Goal: Task Accomplishment & Management: Manage account settings

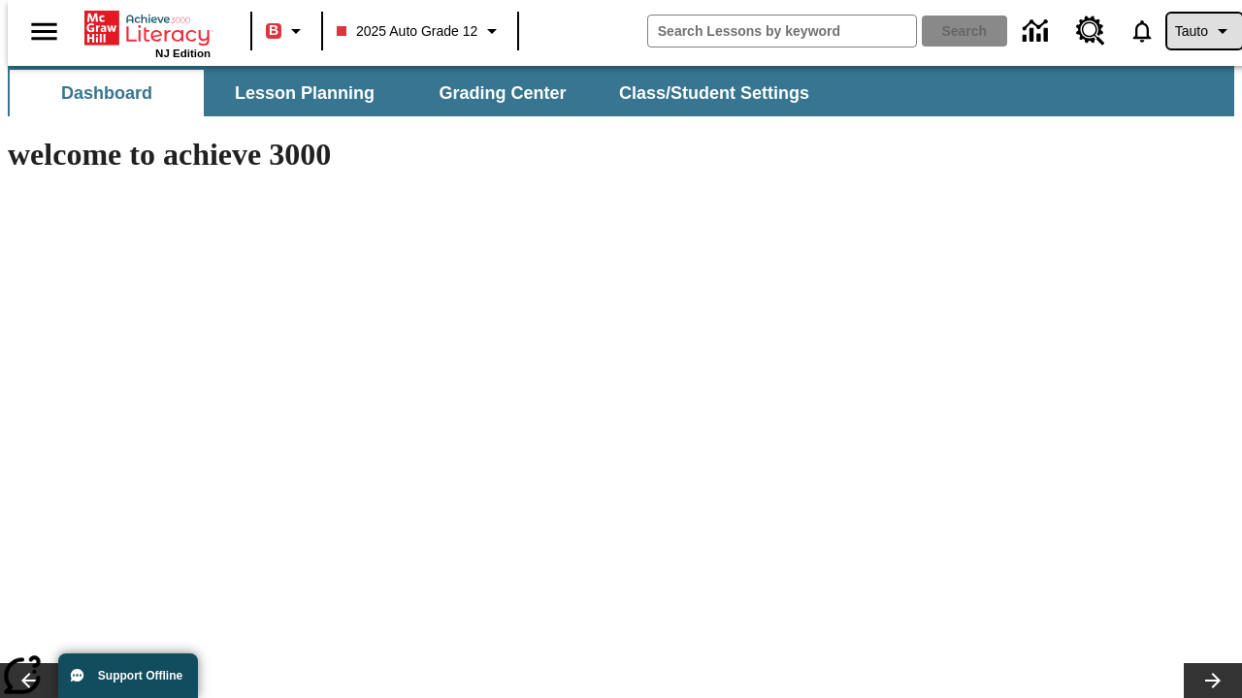
click at [1194, 31] on span "Tauto" at bounding box center [1191, 31] width 33 height 20
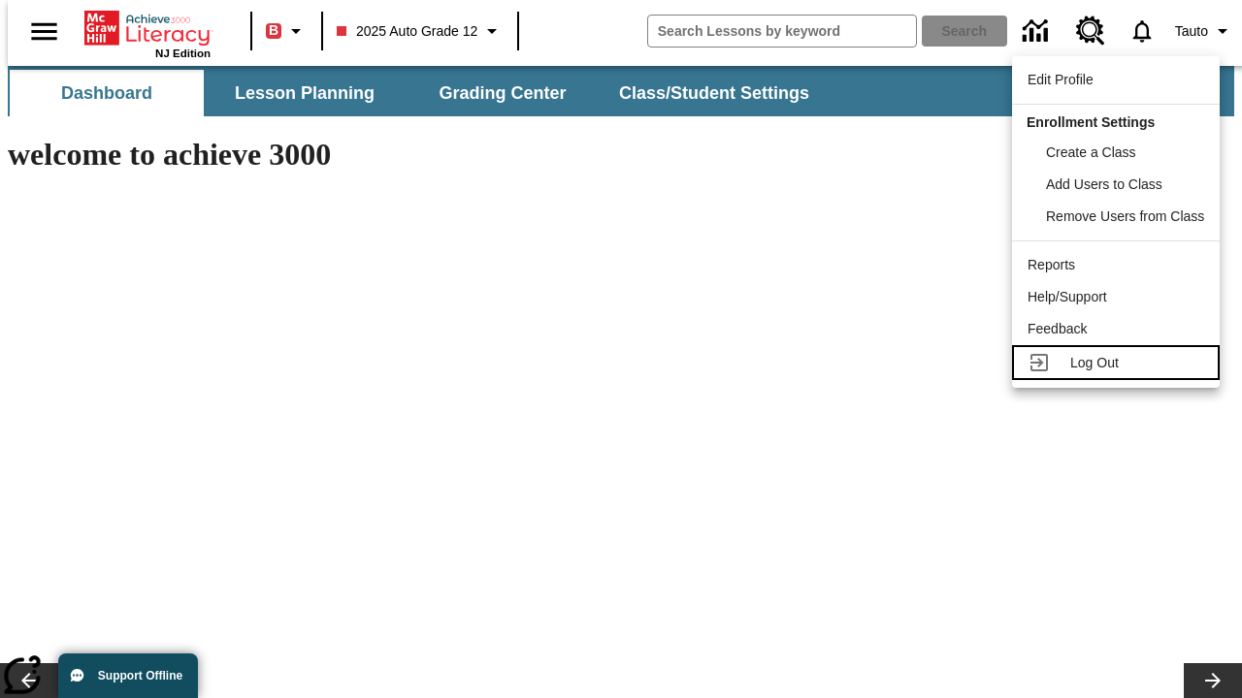
click at [1119, 363] on span "Log Out" at bounding box center [1094, 363] width 49 height 16
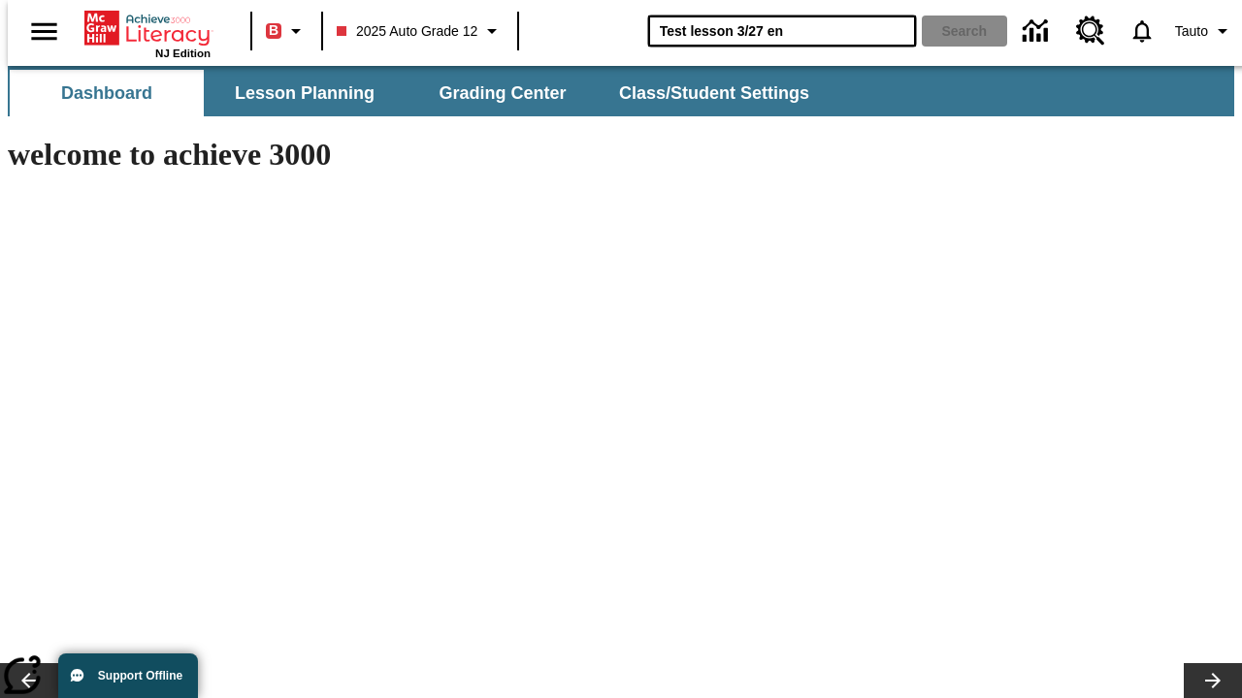
type input "Test lesson 3/27 en"
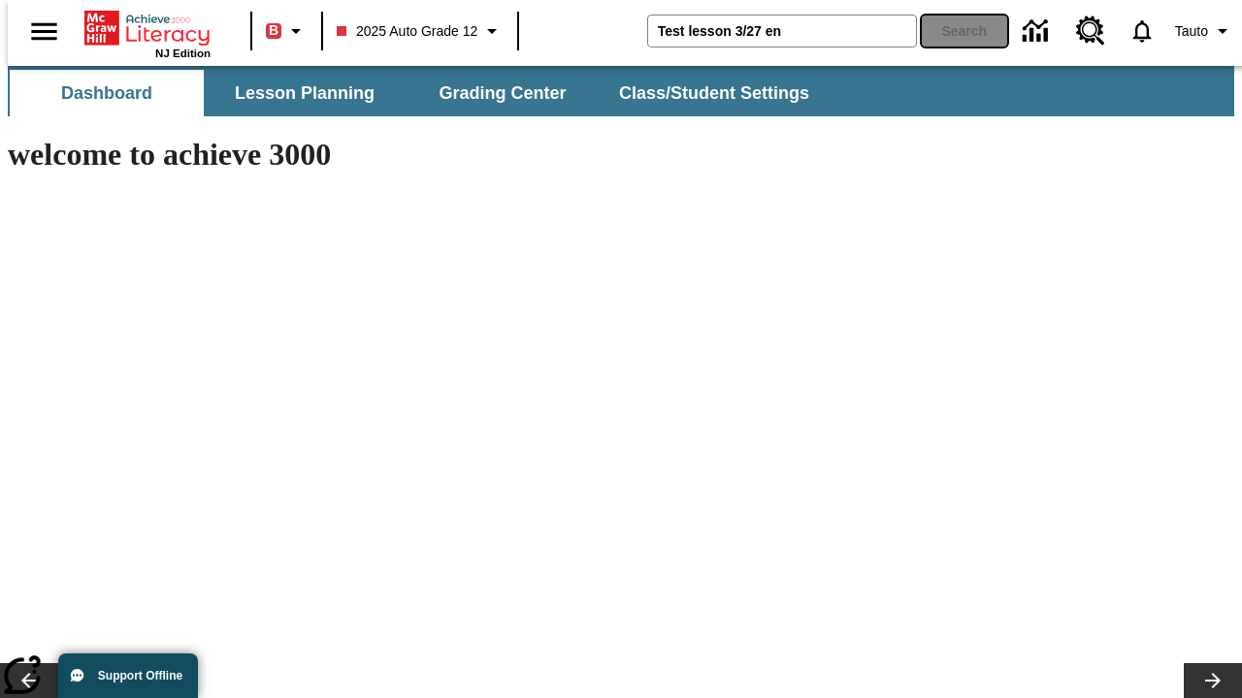
click at [953, 31] on button "Search" at bounding box center [964, 31] width 85 height 31
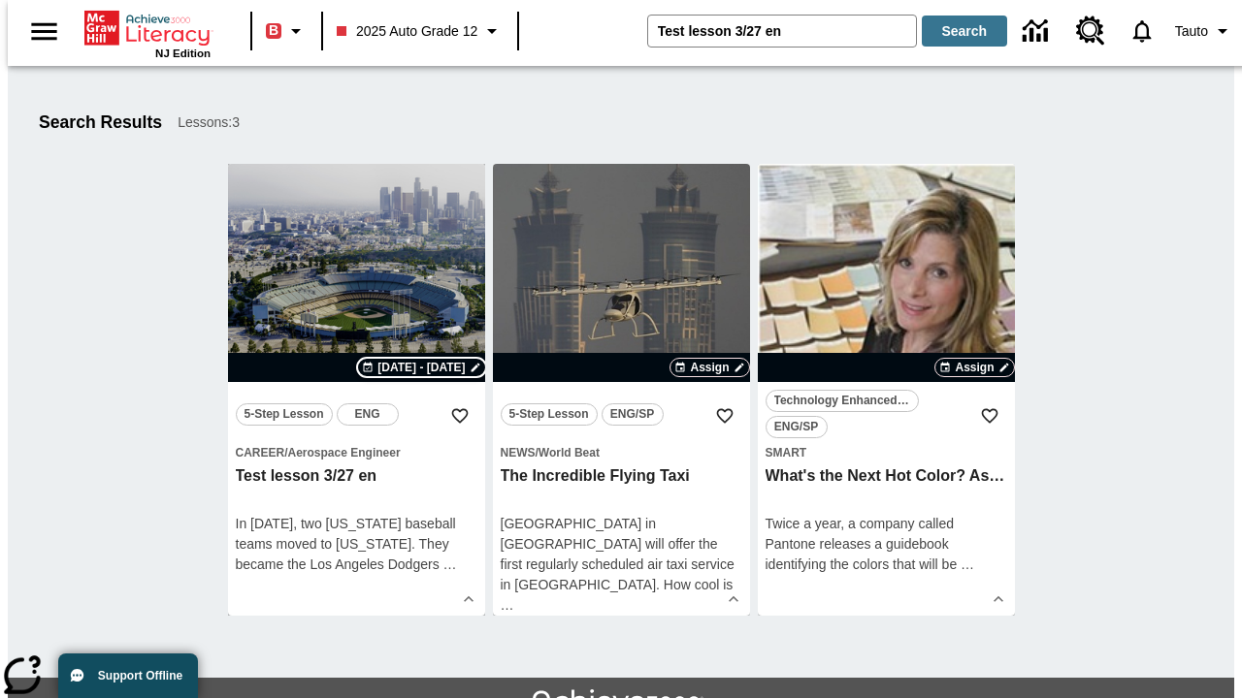
click at [422, 368] on span "Sep 15 - Sep 15" at bounding box center [420, 367] width 87 height 17
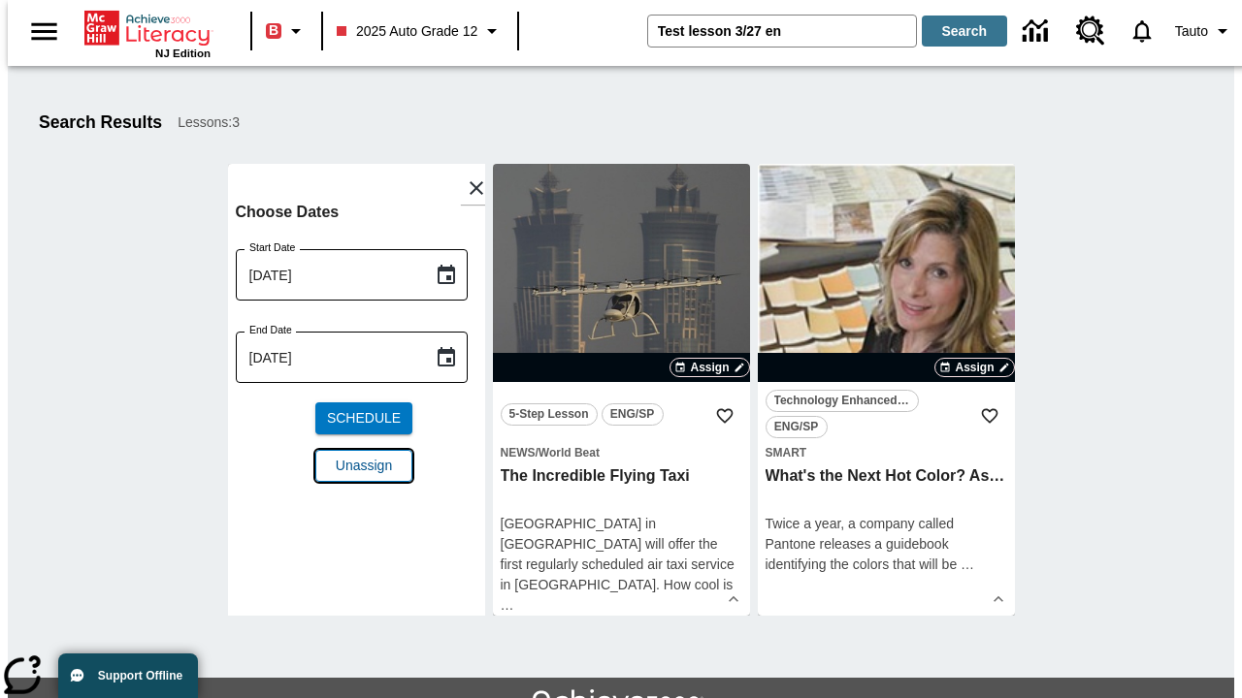
click at [356, 456] on span "Unassign" at bounding box center [364, 466] width 56 height 20
